Goal: Navigation & Orientation: Understand site structure

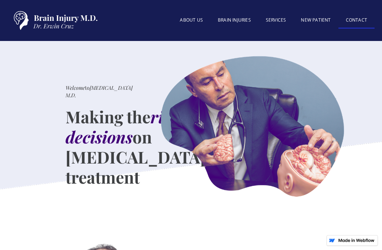
click at [368, 19] on link "Contact" at bounding box center [356, 21] width 36 height 16
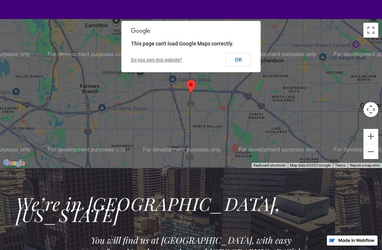
scroll to position [525, 0]
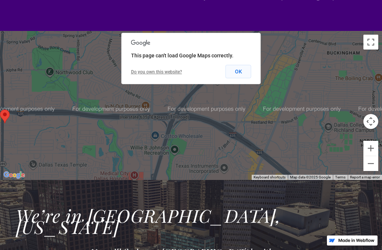
click at [241, 66] on button "OK" at bounding box center [238, 71] width 26 height 13
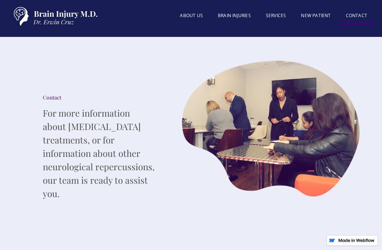
scroll to position [0, 0]
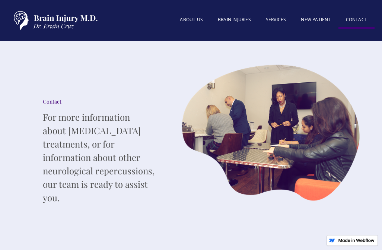
click at [57, 23] on img "home" at bounding box center [53, 20] width 93 height 26
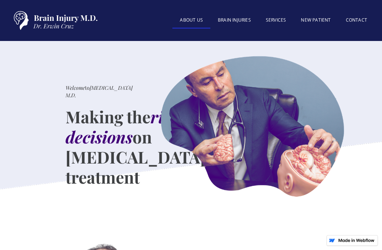
click at [188, 19] on link "About US" at bounding box center [191, 21] width 38 height 16
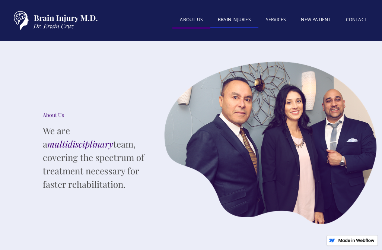
click at [238, 19] on link "BRAIN INJURIES" at bounding box center [234, 20] width 48 height 16
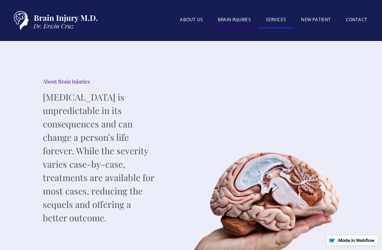
click at [267, 27] on link "SERVICES" at bounding box center [275, 20] width 35 height 16
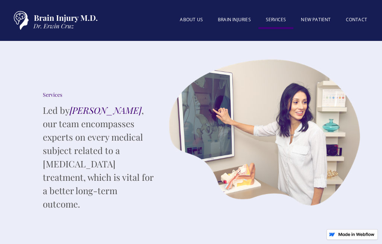
click at [279, 28] on link "SERVICES" at bounding box center [275, 20] width 35 height 17
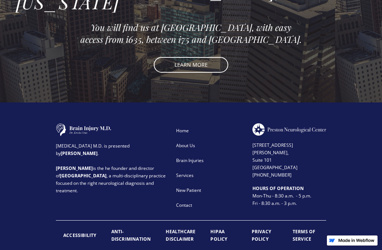
scroll to position [1254, 0]
